Goal: Task Accomplishment & Management: Use online tool/utility

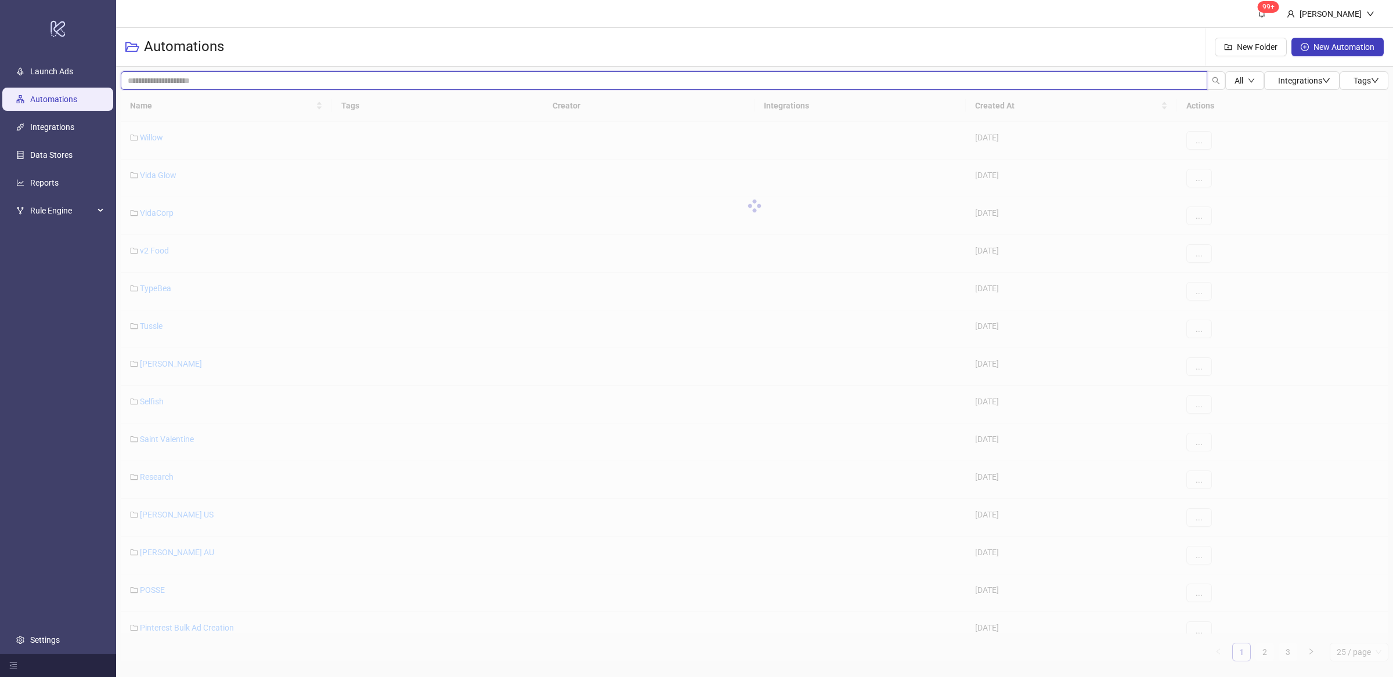
click at [187, 82] on input "search" at bounding box center [664, 80] width 1086 height 19
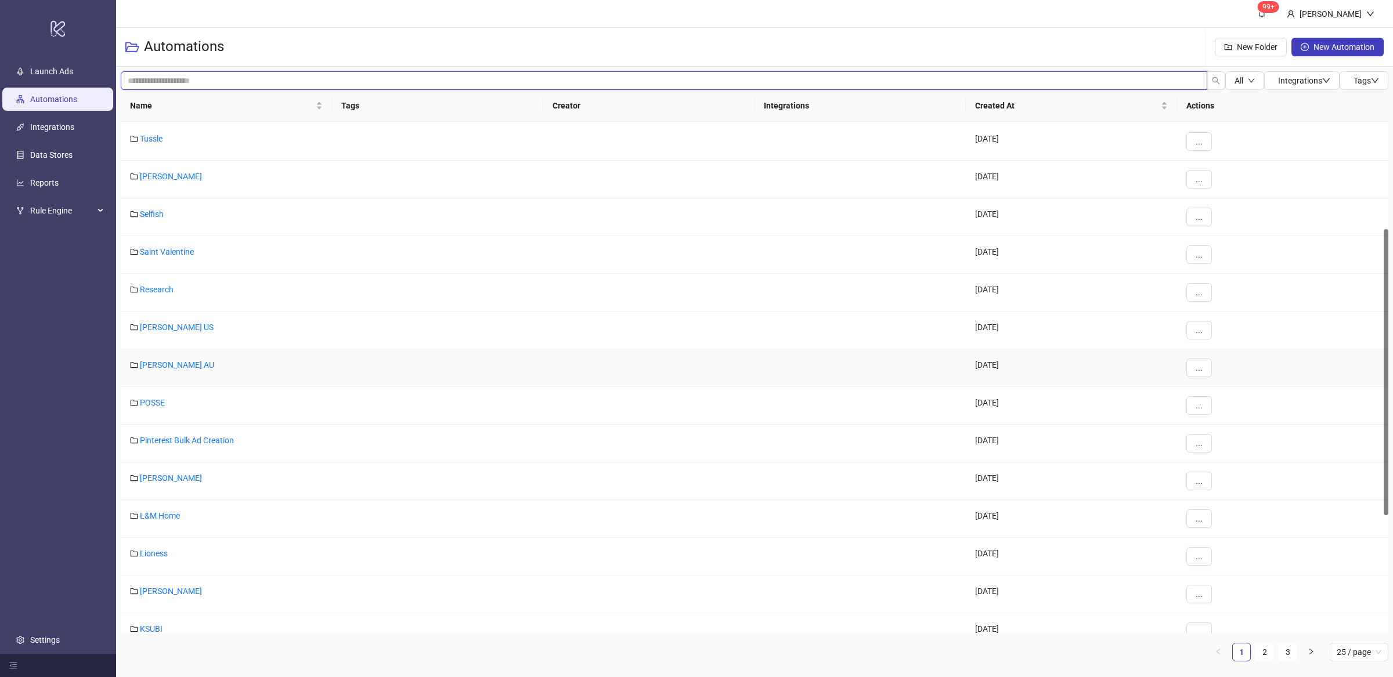
scroll to position [190, 0]
click at [159, 590] on link "[PERSON_NAME]" at bounding box center [171, 588] width 62 height 9
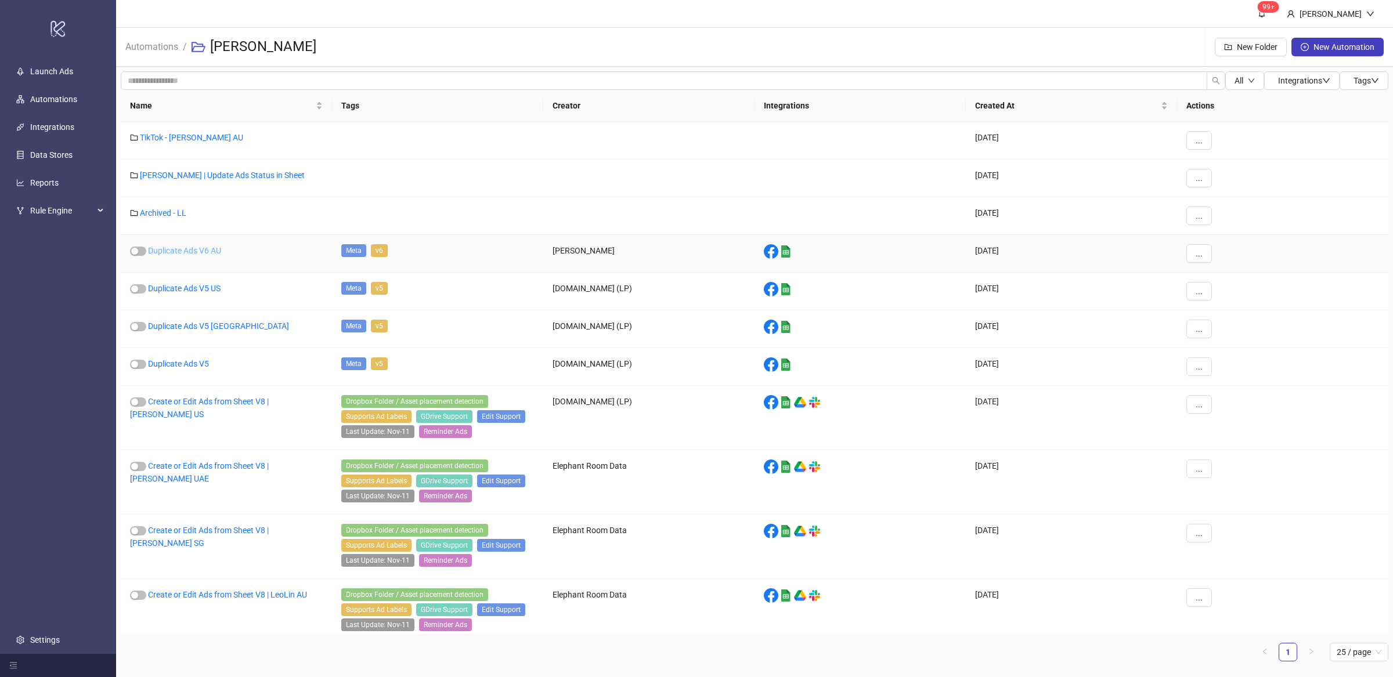
click at [220, 251] on link "Duplicate Ads V6 AU" at bounding box center [184, 250] width 73 height 9
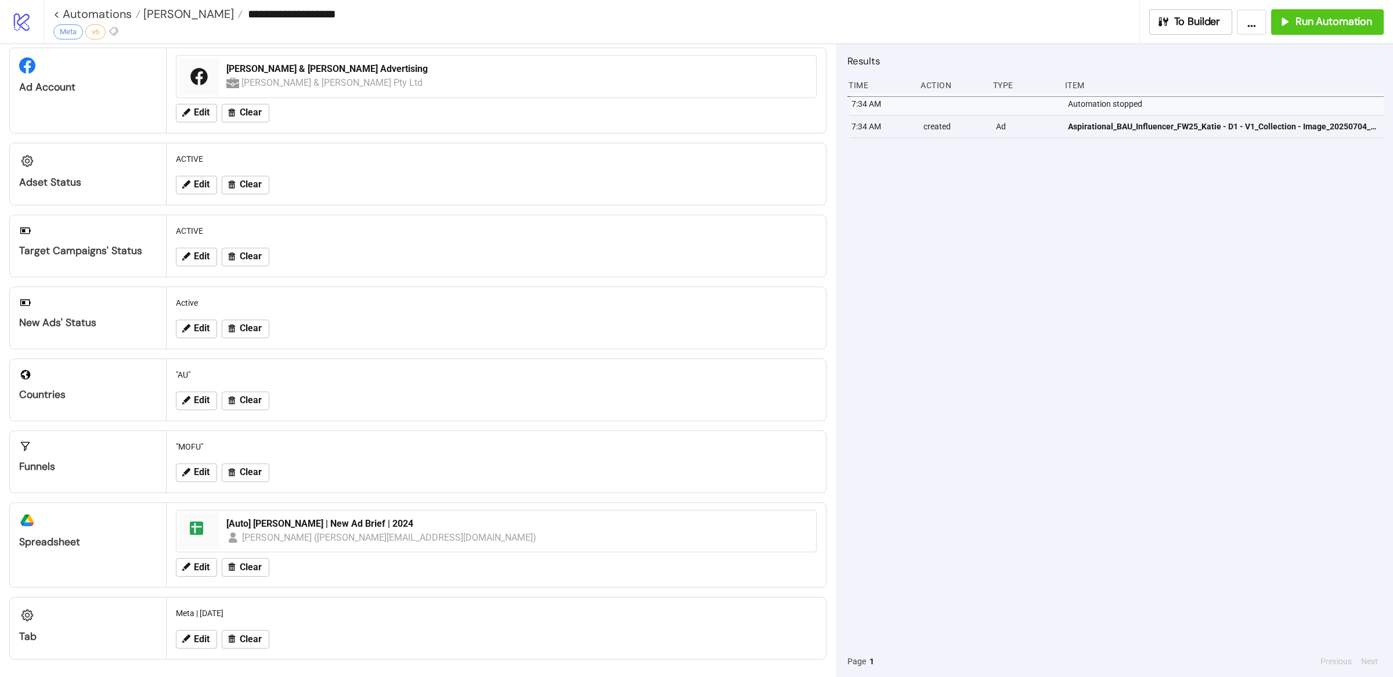
scroll to position [30, 0]
click at [148, 13] on span "[PERSON_NAME]" at bounding box center [186, 13] width 93 height 15
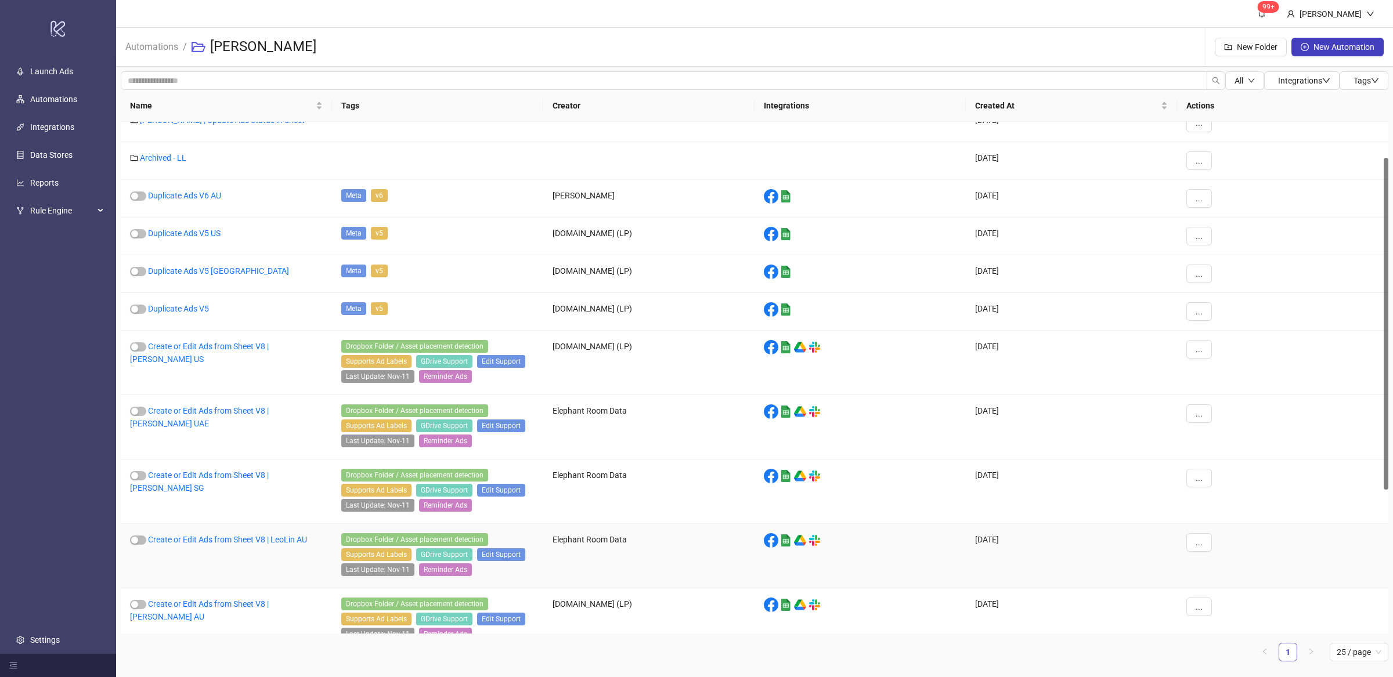
scroll to position [52, 0]
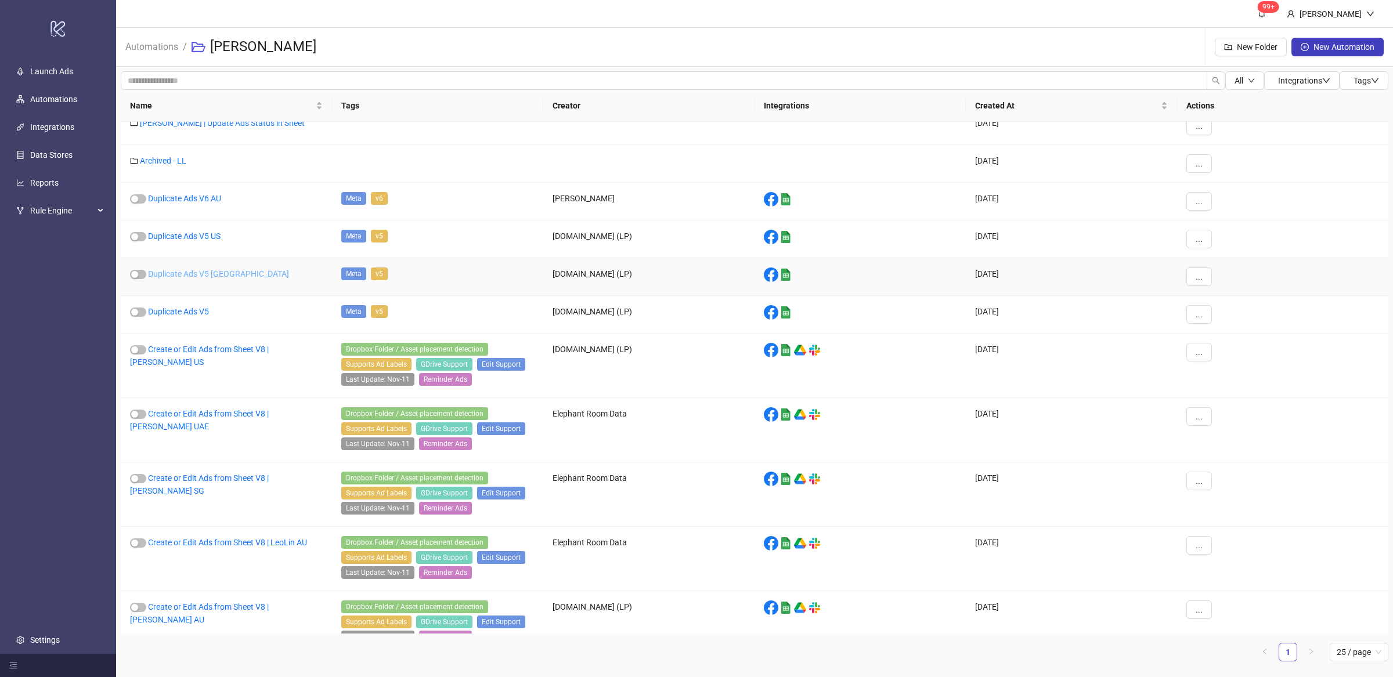
click at [219, 273] on link "Duplicate Ads V5 [GEOGRAPHIC_DATA]" at bounding box center [218, 273] width 141 height 9
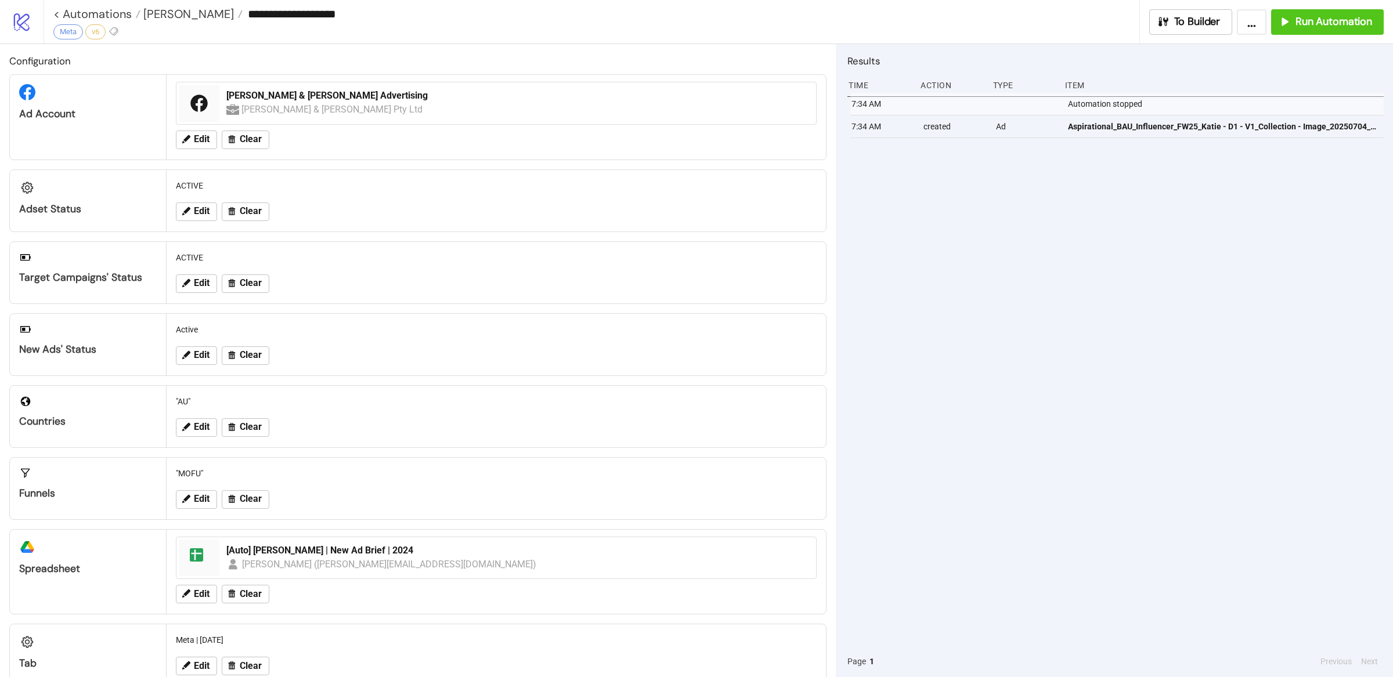
type input "**********"
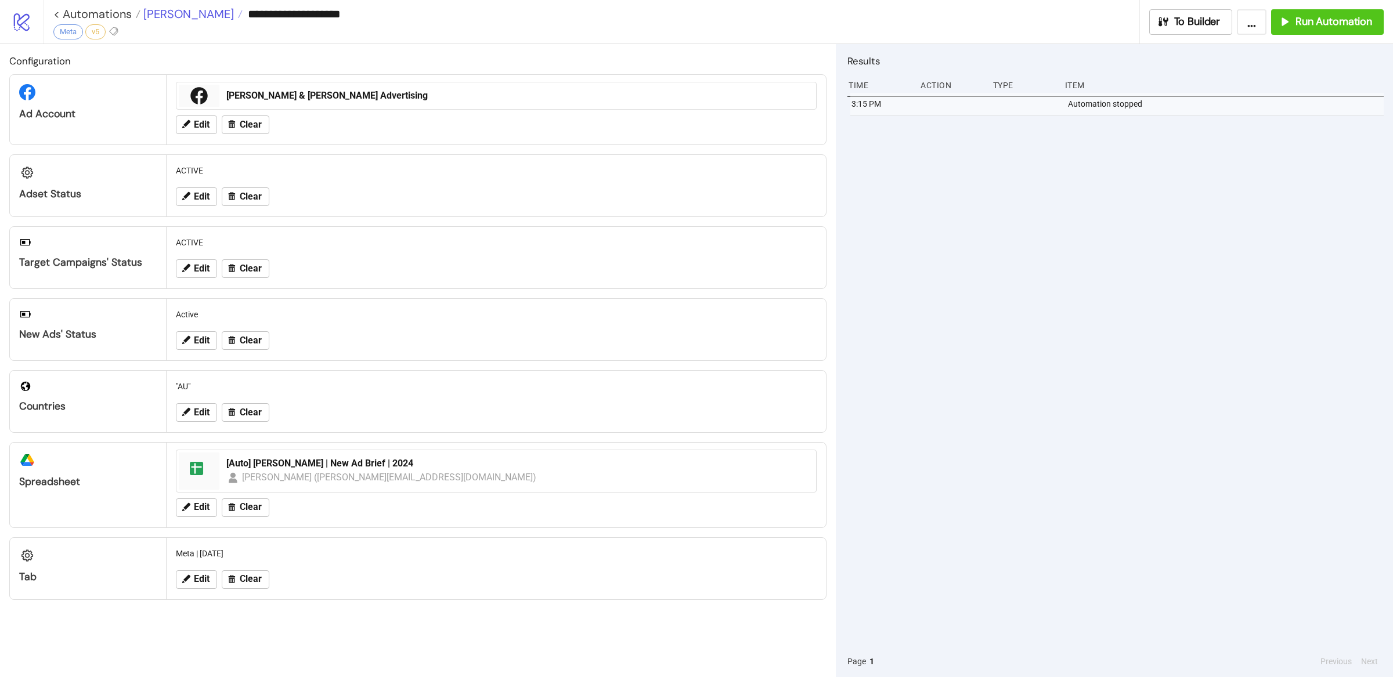
click at [162, 7] on span "[PERSON_NAME]" at bounding box center [186, 13] width 93 height 15
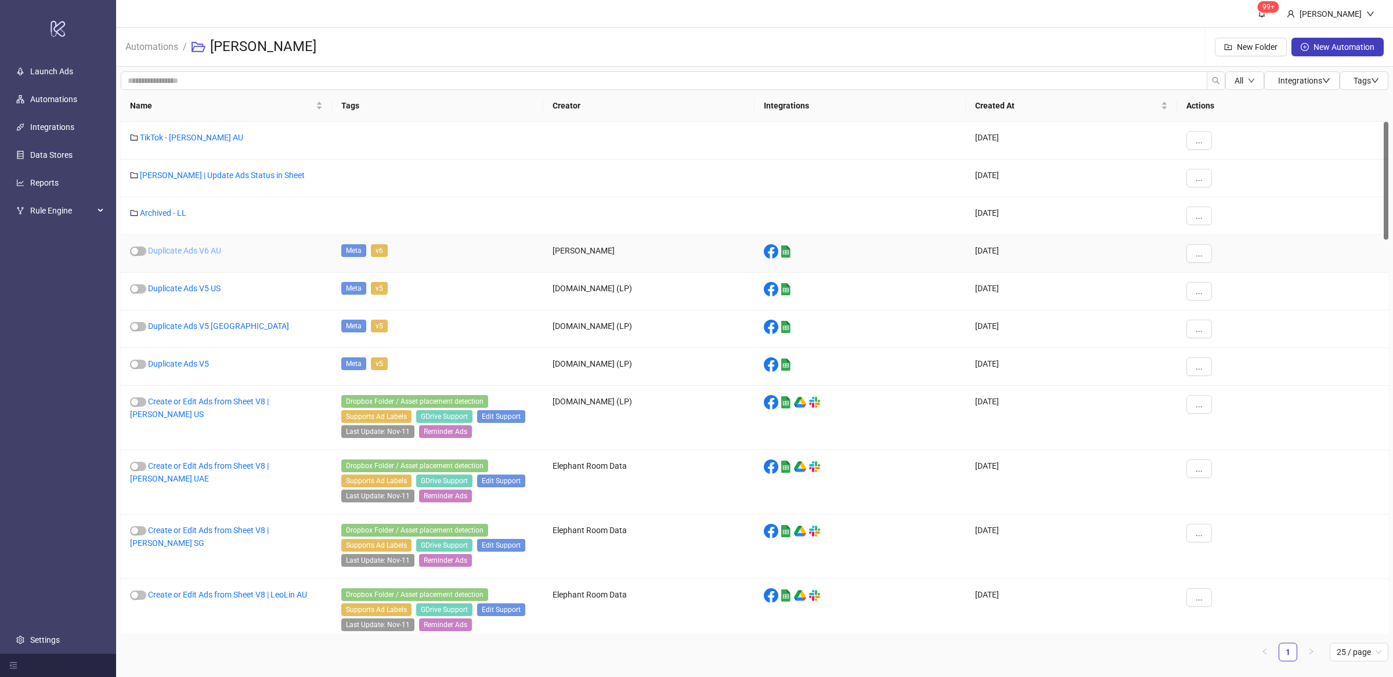
click at [218, 251] on link "Duplicate Ads V6 AU" at bounding box center [184, 250] width 73 height 9
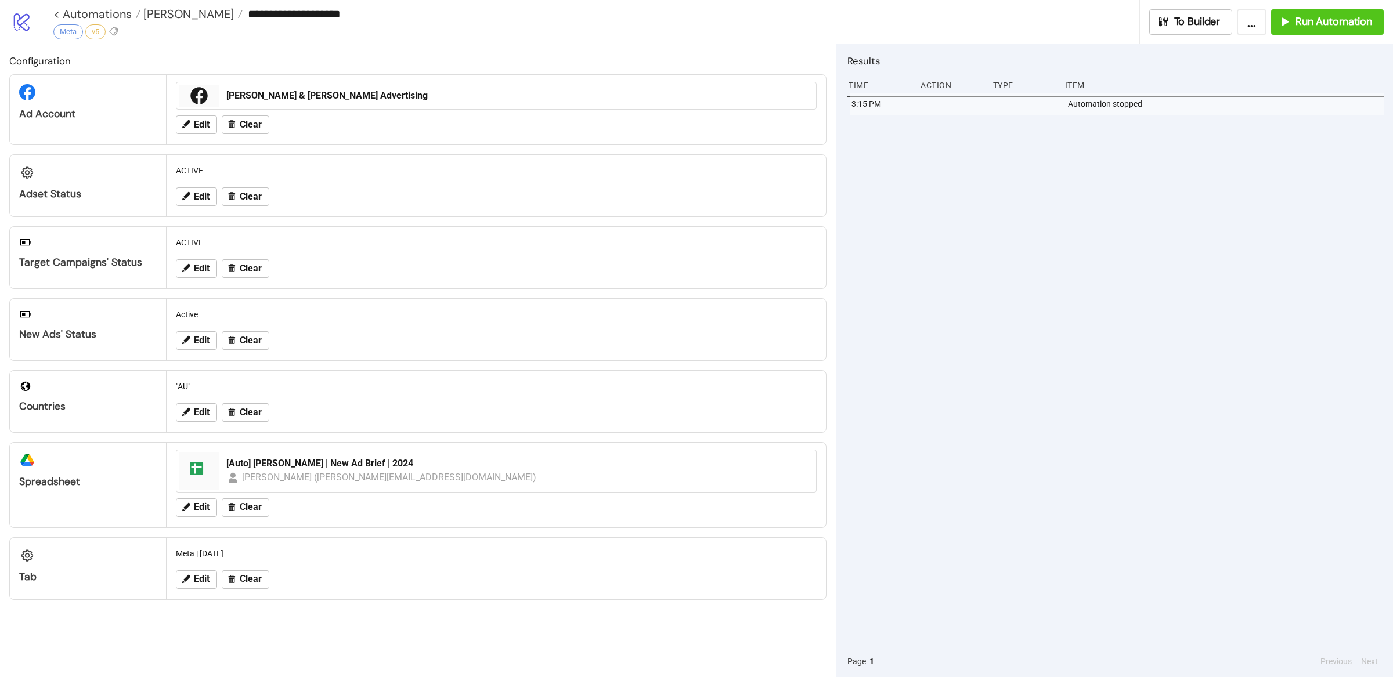
type input "**********"
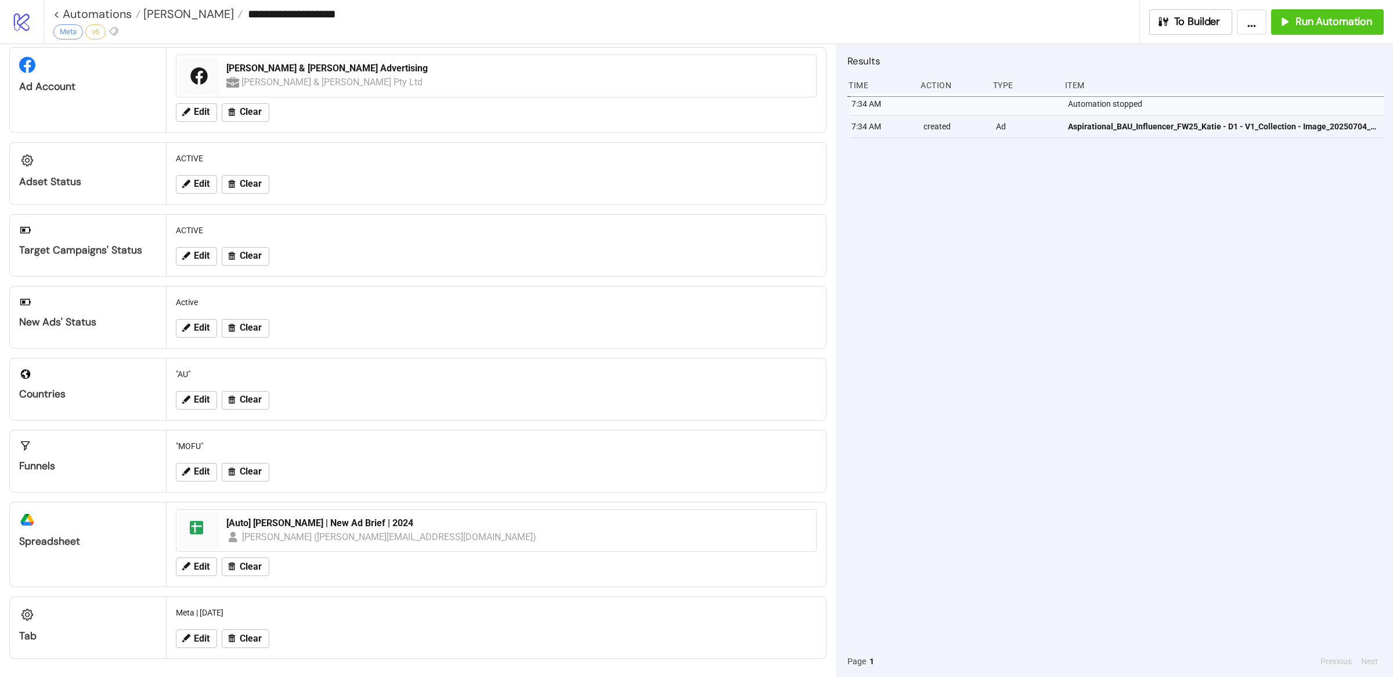
scroll to position [30, 0]
click at [168, 20] on span "[PERSON_NAME]" at bounding box center [186, 13] width 93 height 15
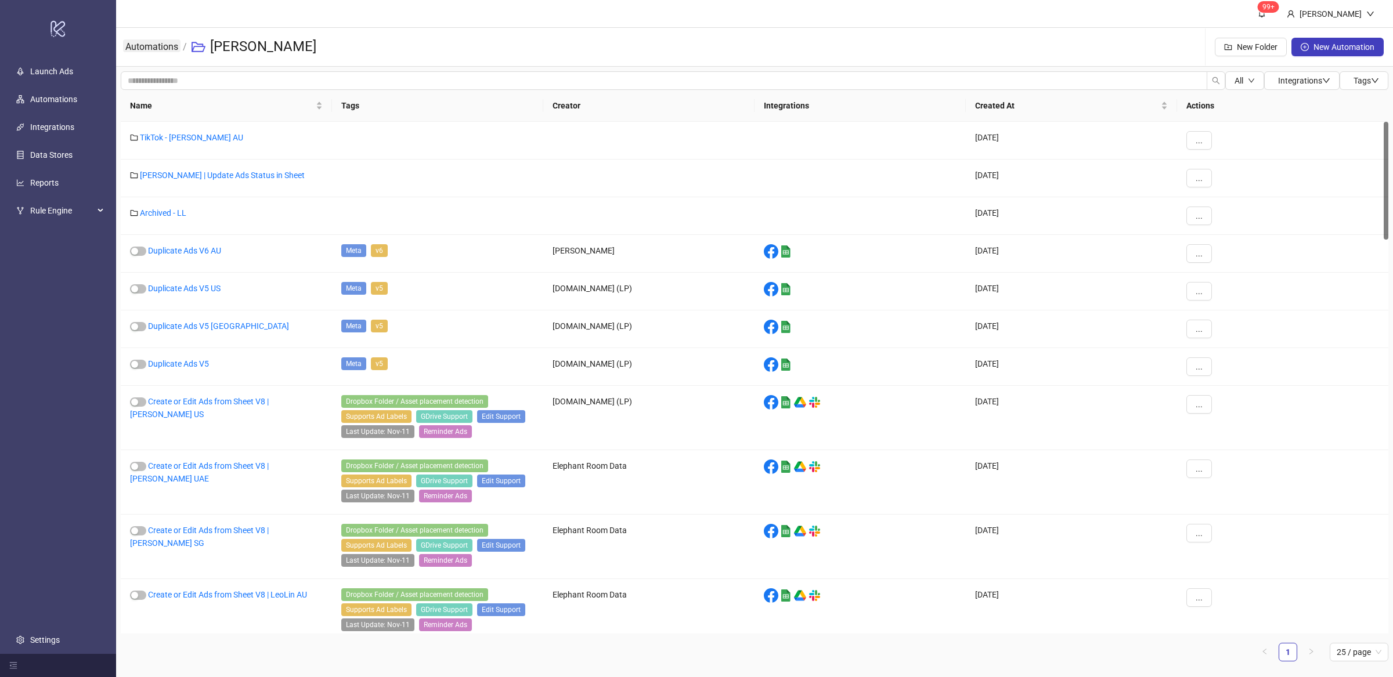
click at [159, 51] on link "Automations" at bounding box center [151, 45] width 57 height 13
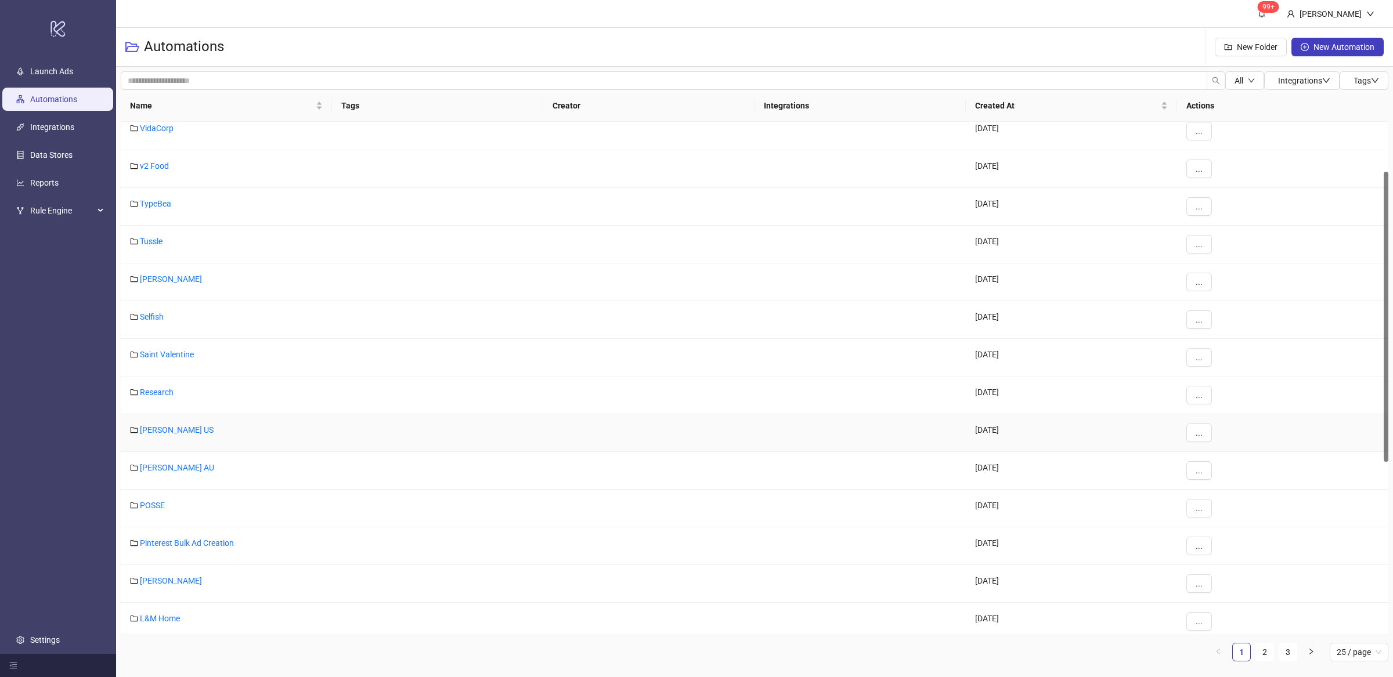
scroll to position [310, 0]
click at [157, 469] on link "[PERSON_NAME]" at bounding box center [171, 468] width 62 height 9
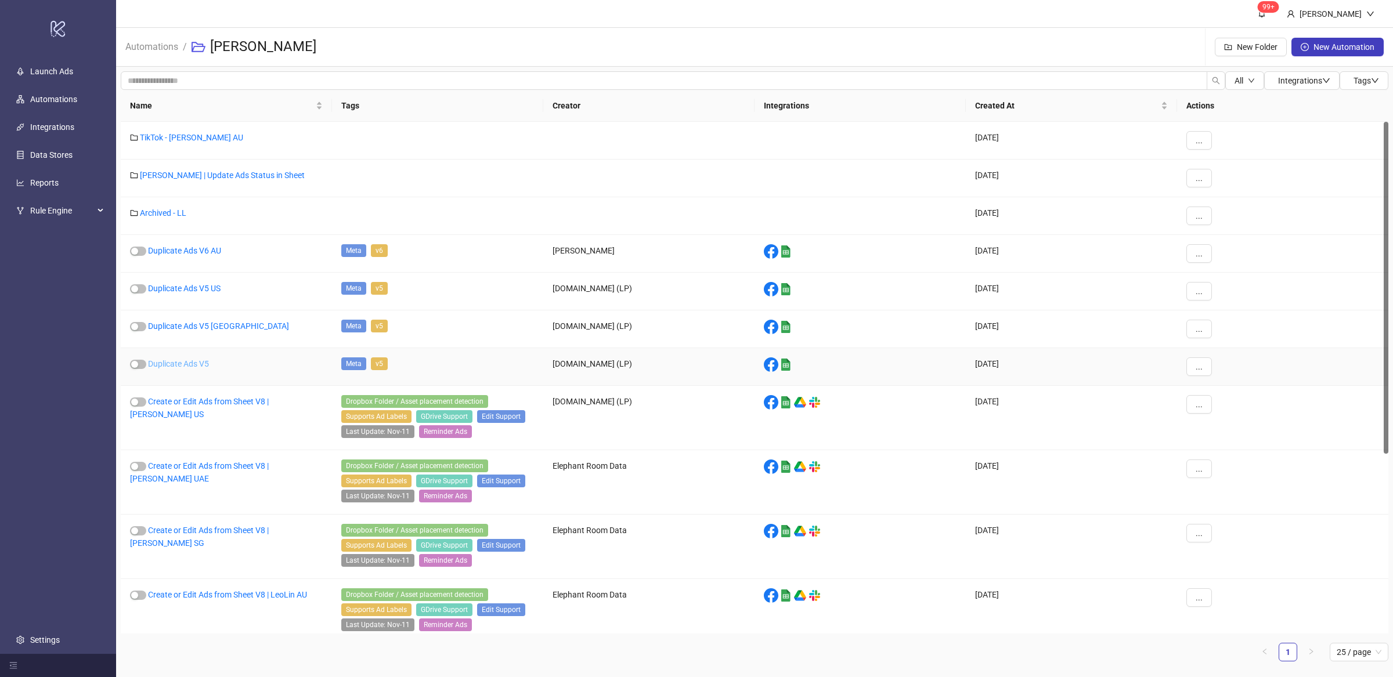
click at [197, 364] on link "Duplicate Ads V5" at bounding box center [178, 363] width 61 height 9
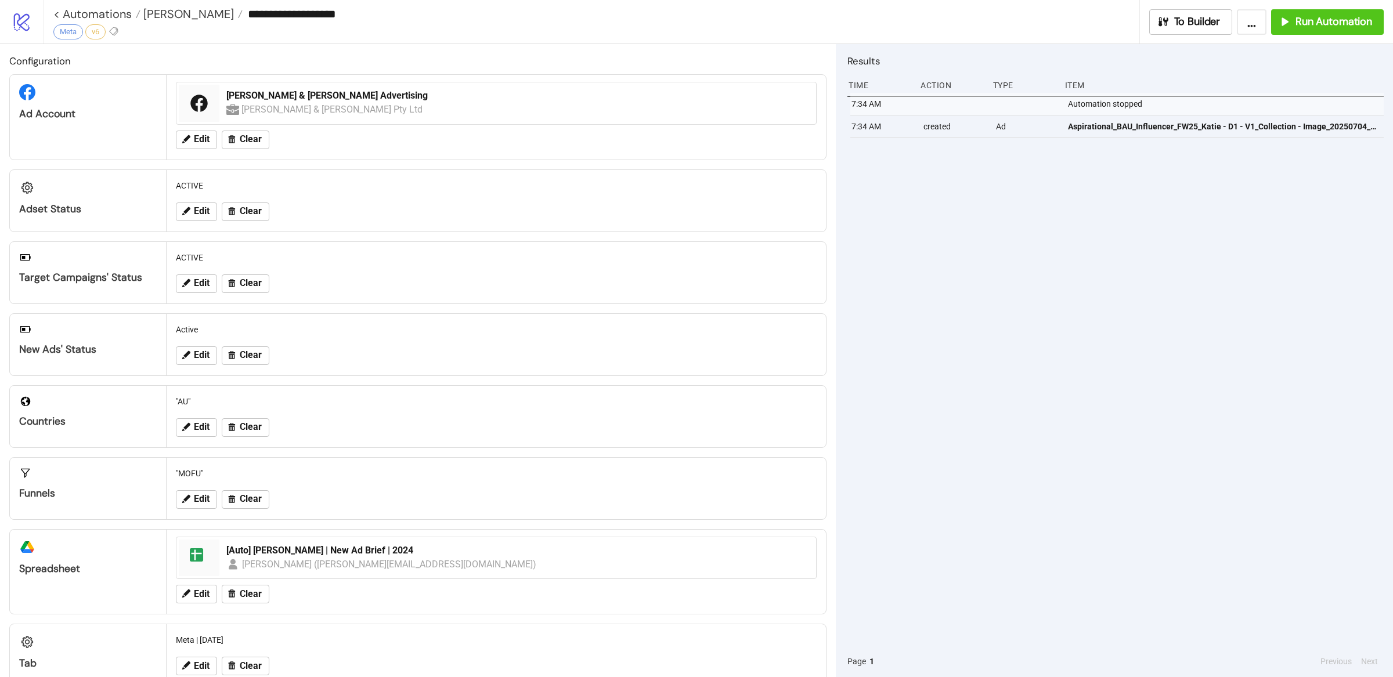
type input "**********"
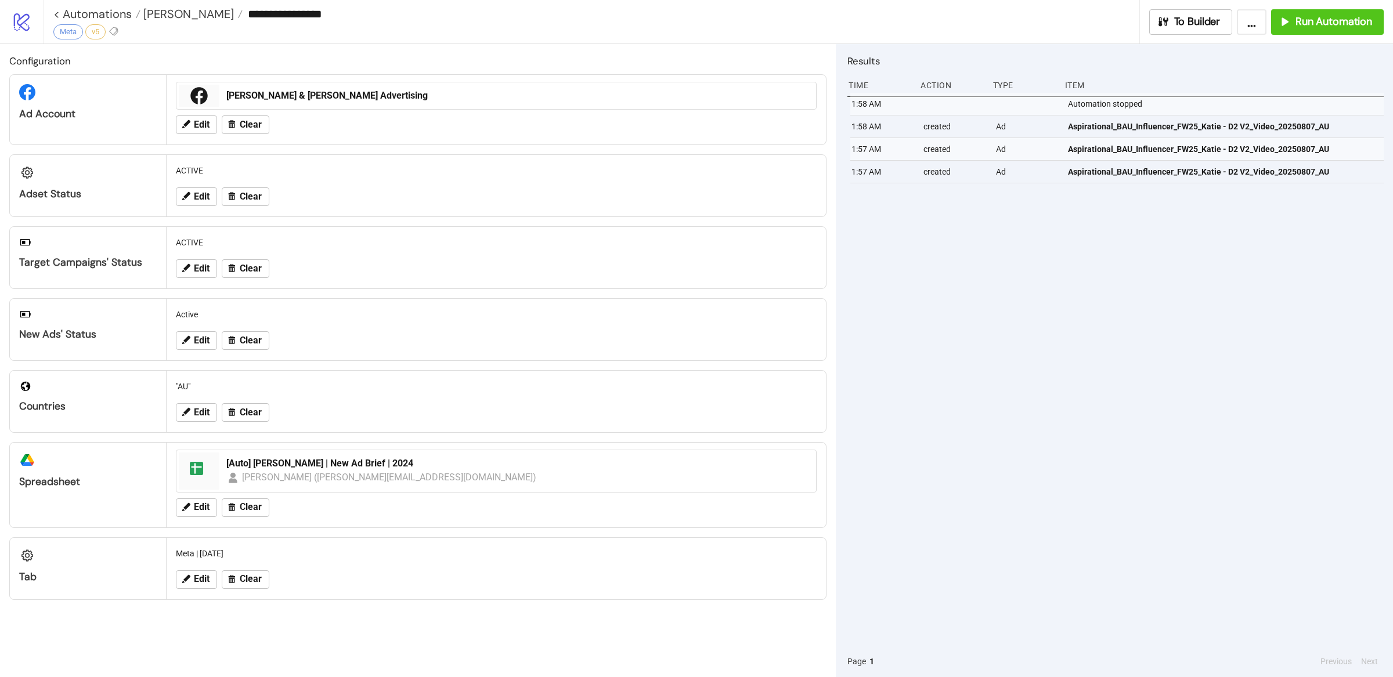
click at [314, 554] on div "Meta | [DATE]" at bounding box center [496, 554] width 650 height 22
click at [434, 562] on div "Meta | [DATE]" at bounding box center [496, 554] width 650 height 22
click at [440, 562] on div "Meta | [DATE]" at bounding box center [496, 554] width 650 height 22
click at [177, 8] on span "[PERSON_NAME]" at bounding box center [186, 13] width 93 height 15
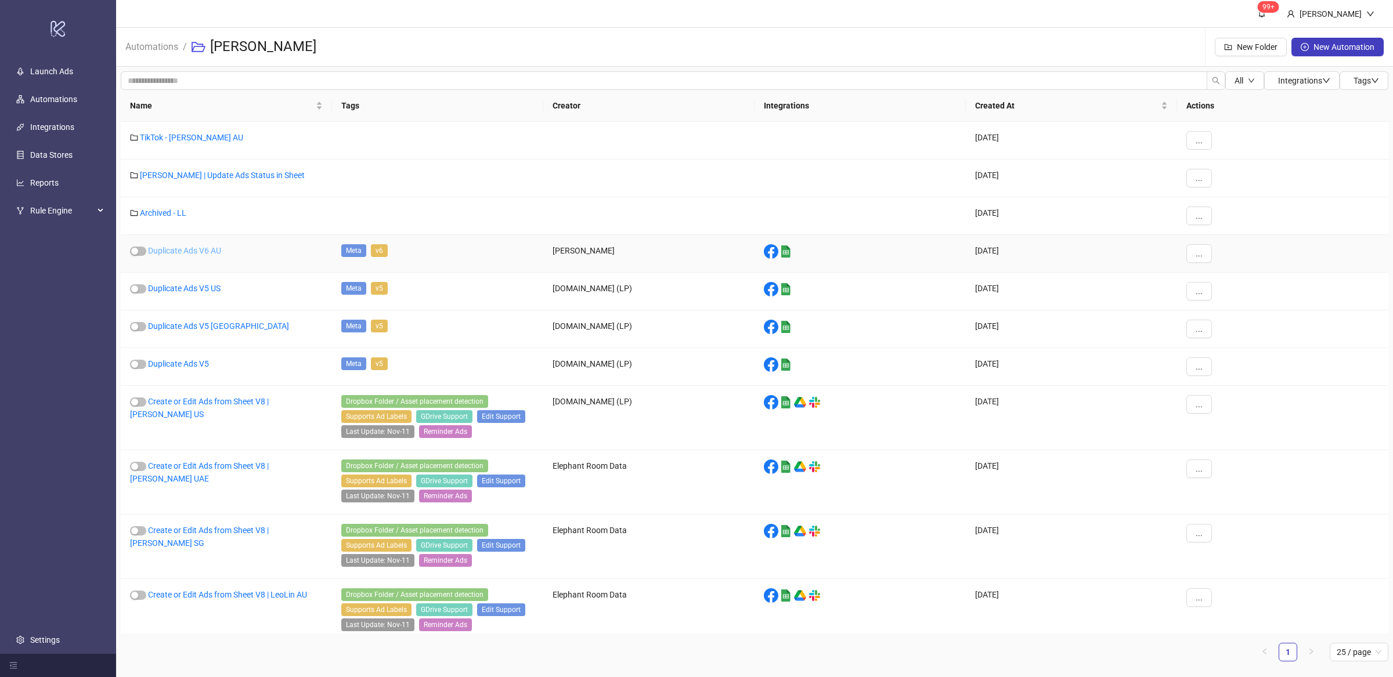
click at [213, 251] on link "Duplicate Ads V6 AU" at bounding box center [184, 250] width 73 height 9
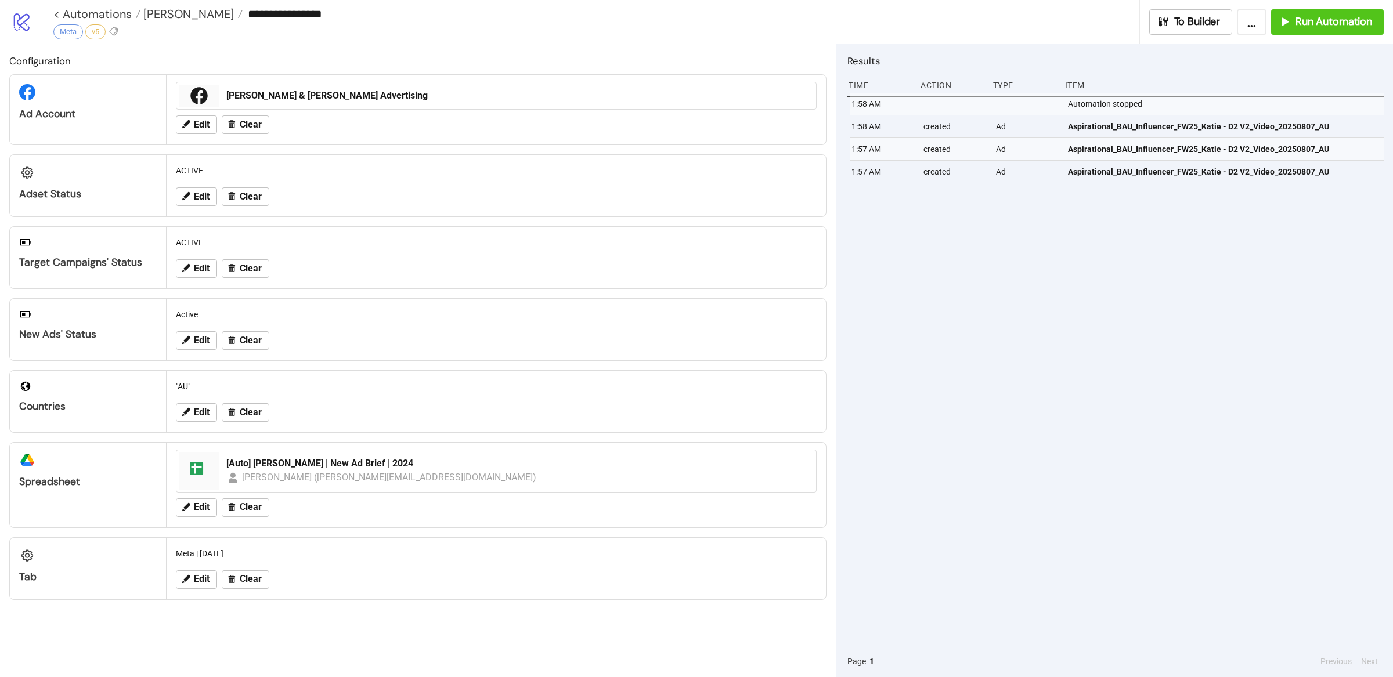
type input "**********"
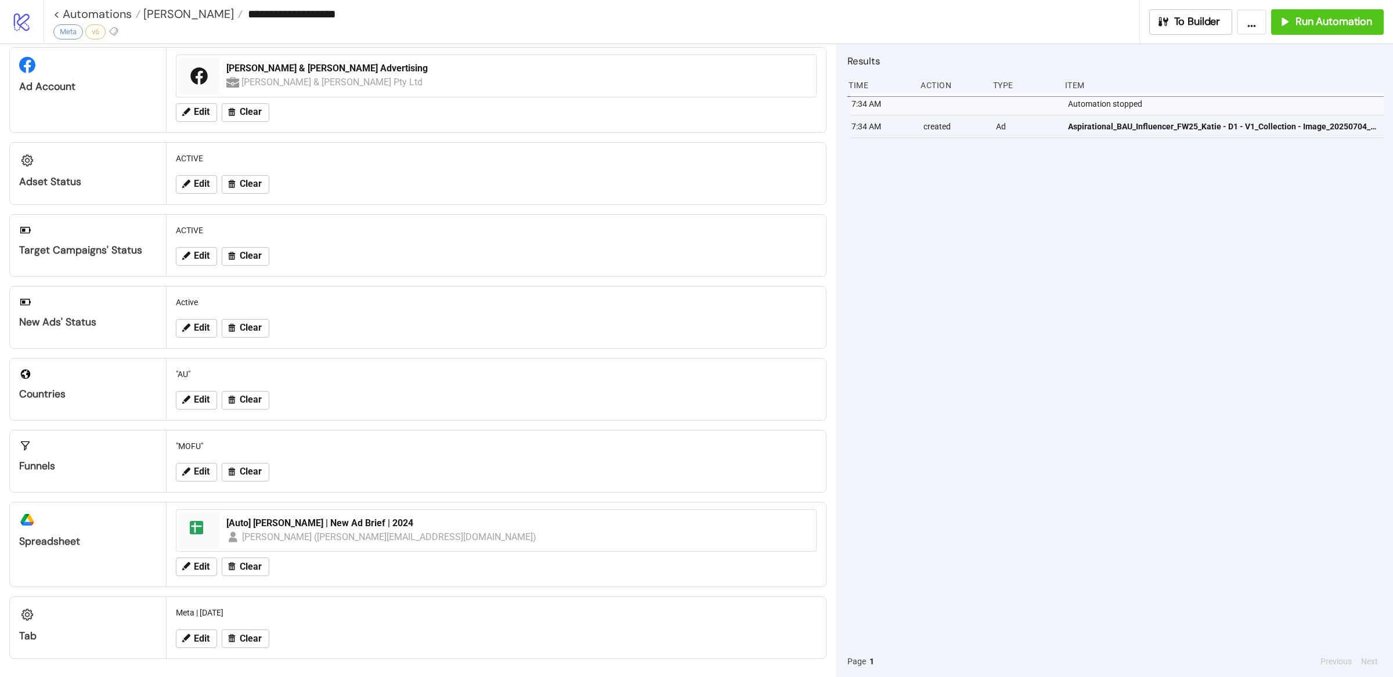
scroll to position [30, 0]
click at [522, 619] on div "Meta | [DATE]" at bounding box center [496, 612] width 650 height 22
click at [201, 639] on span "Edit" at bounding box center [202, 638] width 16 height 10
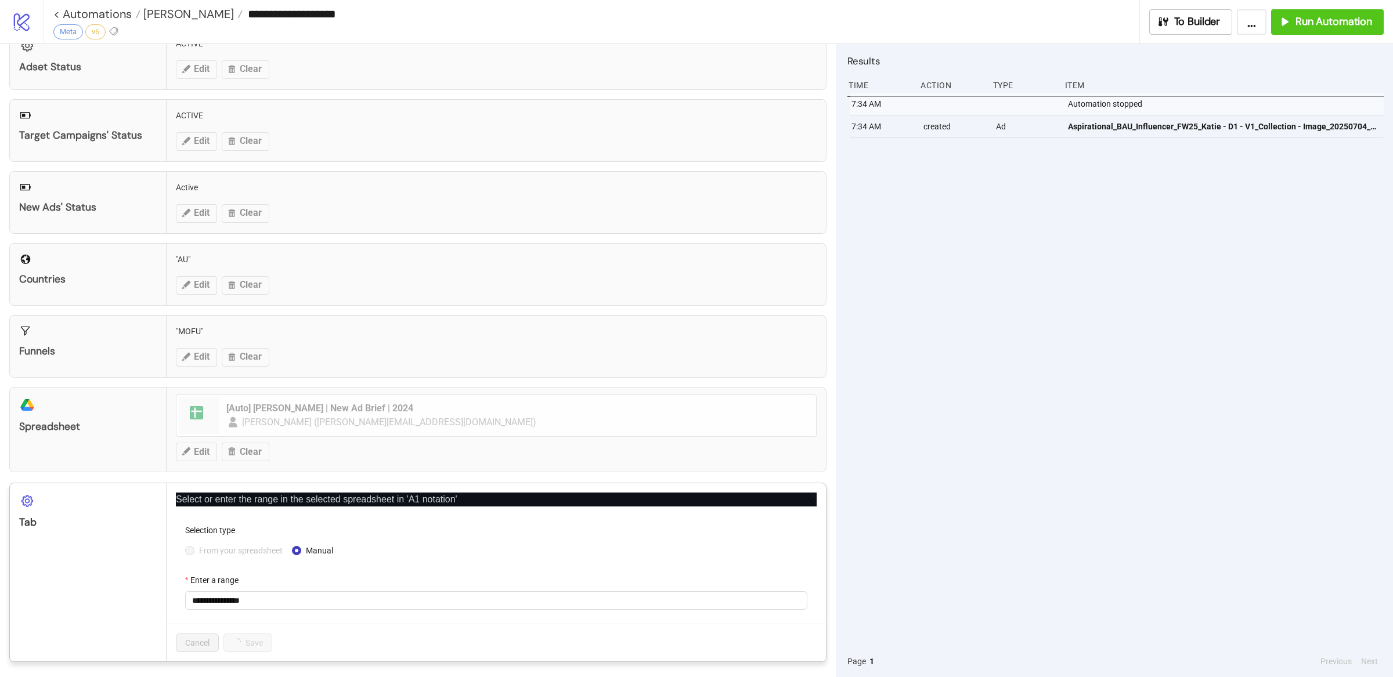
scroll to position [147, 0]
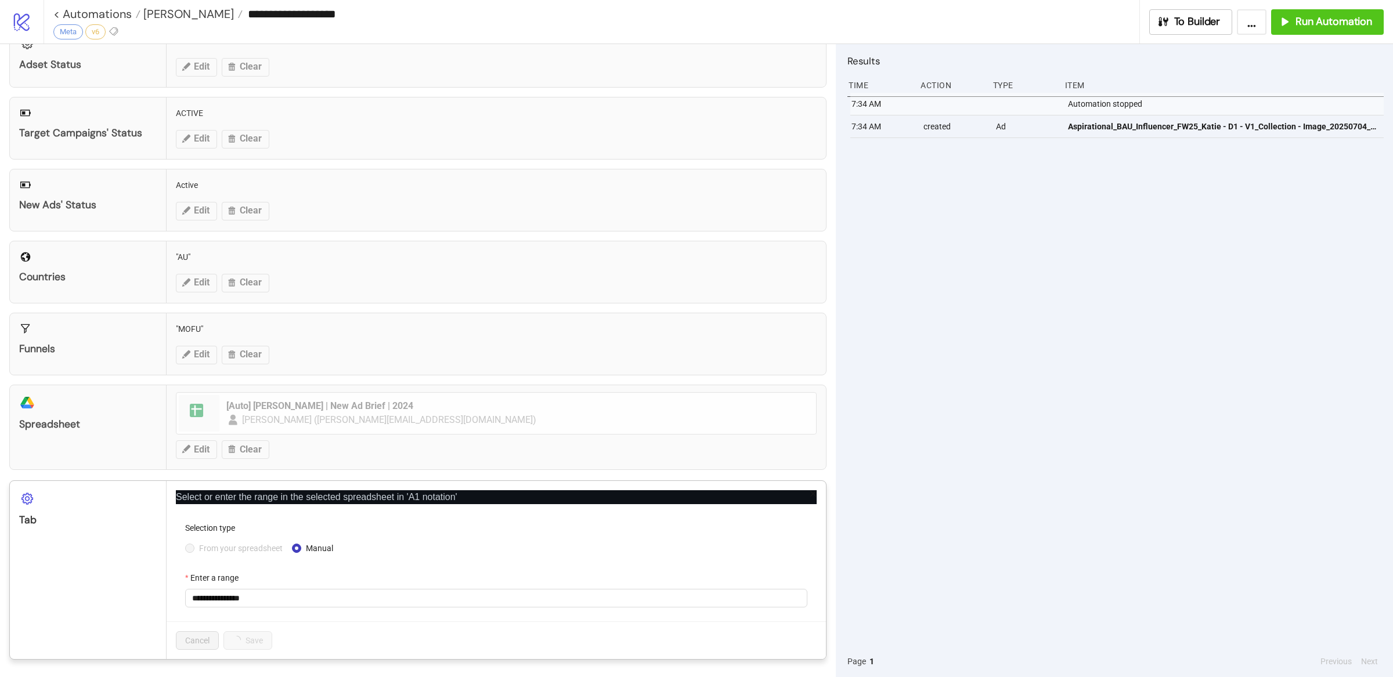
click at [303, 607] on form "**********" at bounding box center [496, 572] width 641 height 100
click at [305, 600] on input "**********" at bounding box center [496, 598] width 622 height 19
drag, startPoint x: 315, startPoint y: 599, endPoint x: 111, endPoint y: 600, distance: 204.2
click at [115, 599] on div "**********" at bounding box center [417, 569] width 817 height 179
click at [279, 606] on input "Enter a range" at bounding box center [496, 598] width 622 height 19
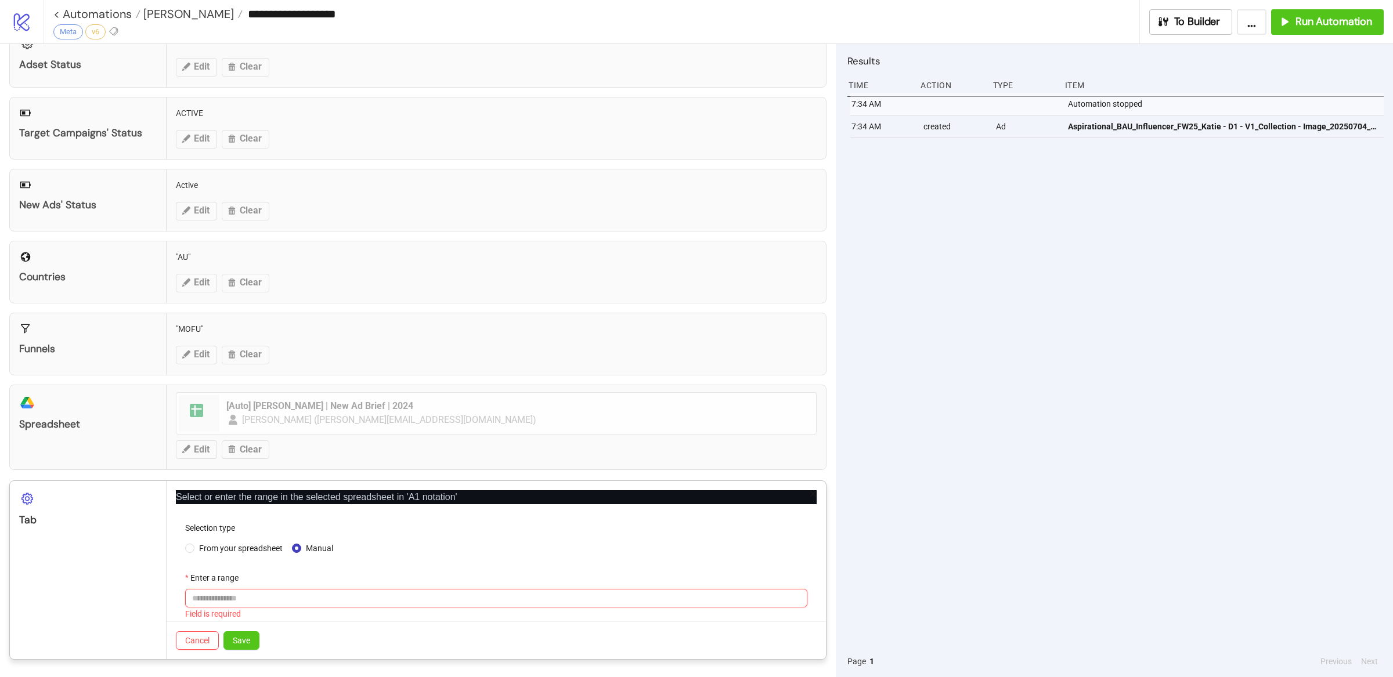
click at [280, 602] on input "Enter a range" at bounding box center [496, 598] width 622 height 19
click at [267, 597] on span at bounding box center [496, 598] width 608 height 17
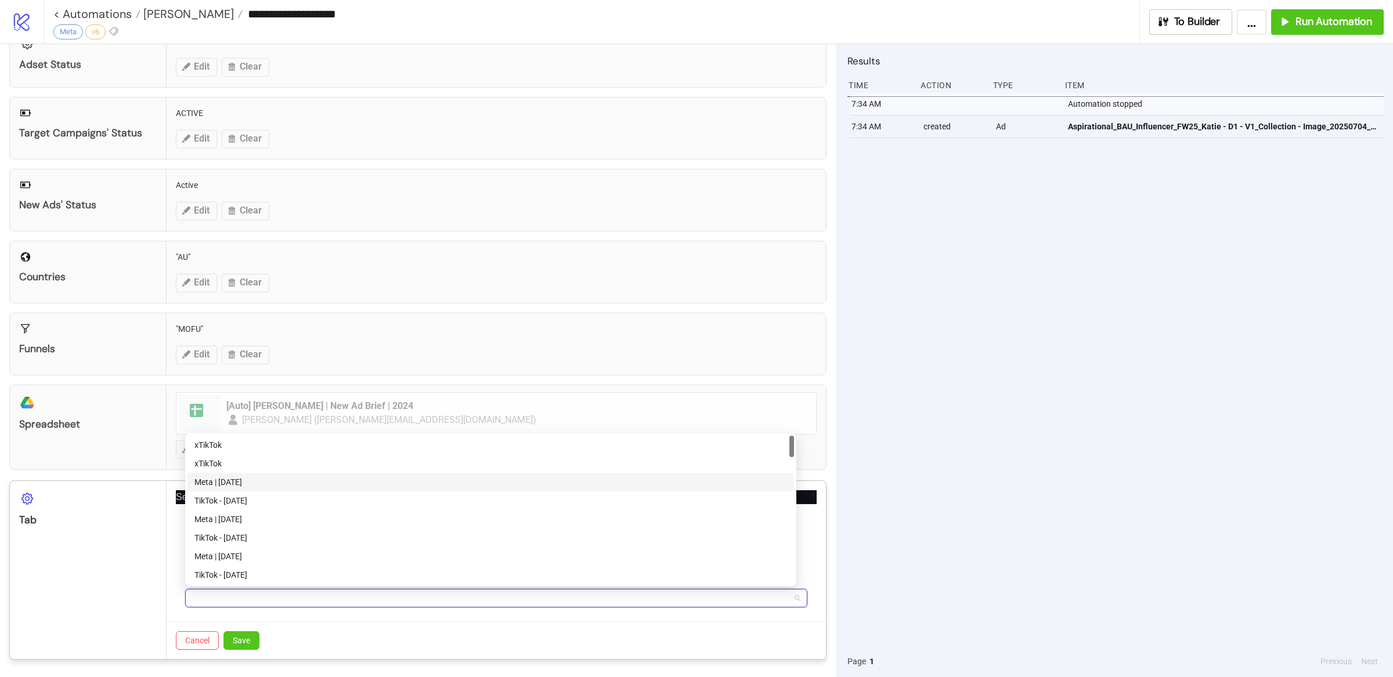
click at [243, 481] on div "Meta | [DATE]" at bounding box center [490, 482] width 592 height 13
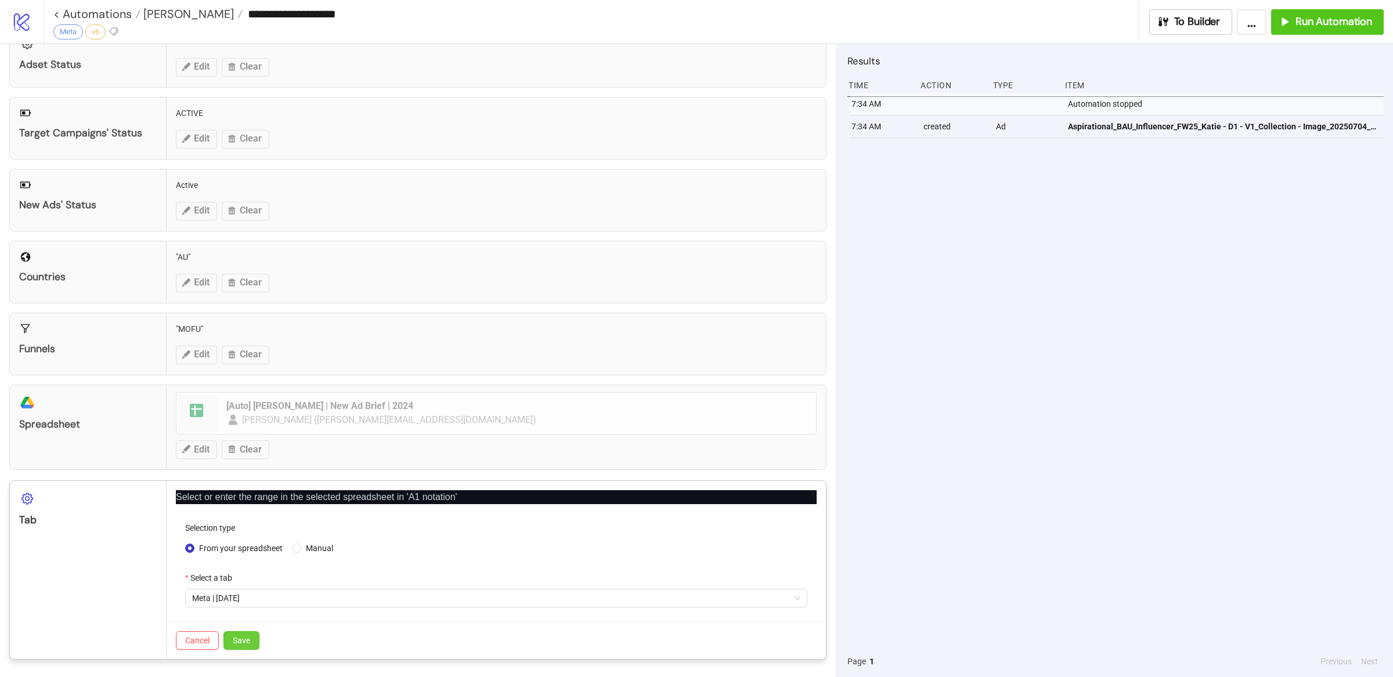
click at [248, 646] on button "Save" at bounding box center [241, 640] width 36 height 19
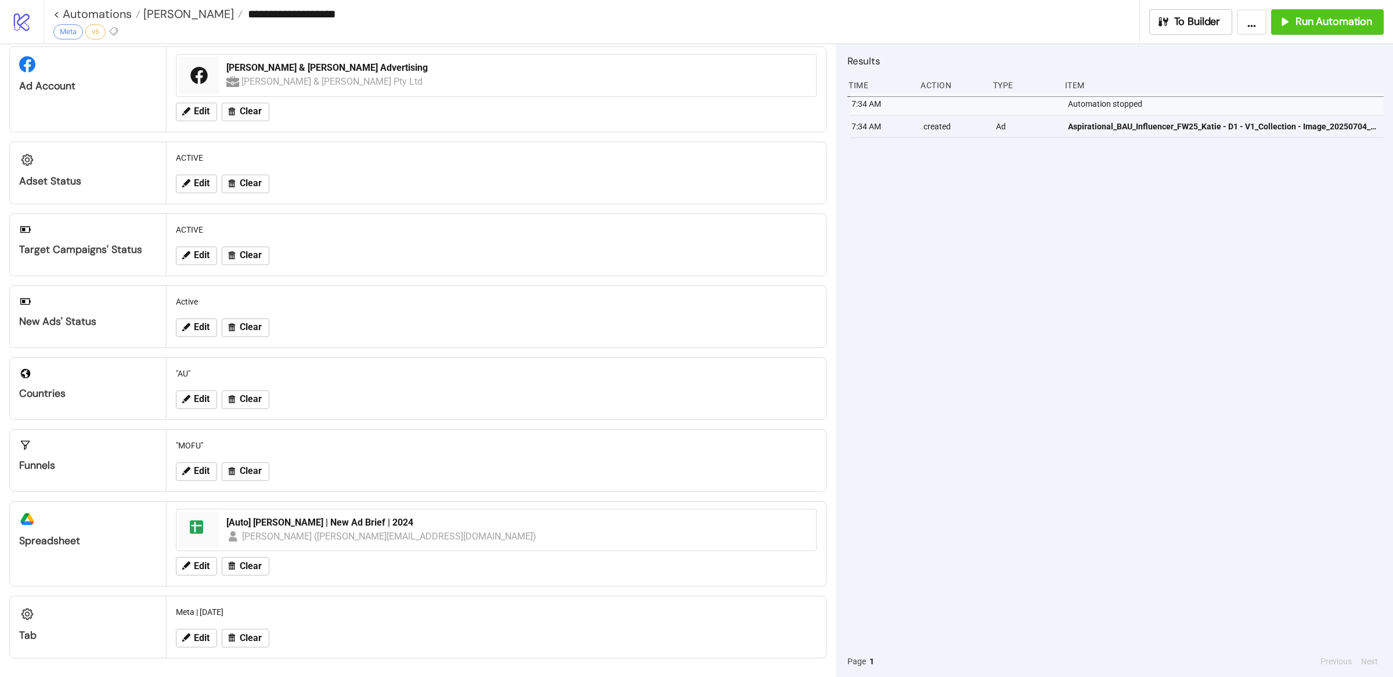
click at [970, 275] on div "7:34 AM Automation stopped 7:34 AM created Ad Aspirational_BAU_Influencer_FW25_…" at bounding box center [1115, 369] width 536 height 553
click at [1303, 31] on button "Run Automation" at bounding box center [1327, 22] width 113 height 26
